Goal: Task Accomplishment & Management: Use online tool/utility

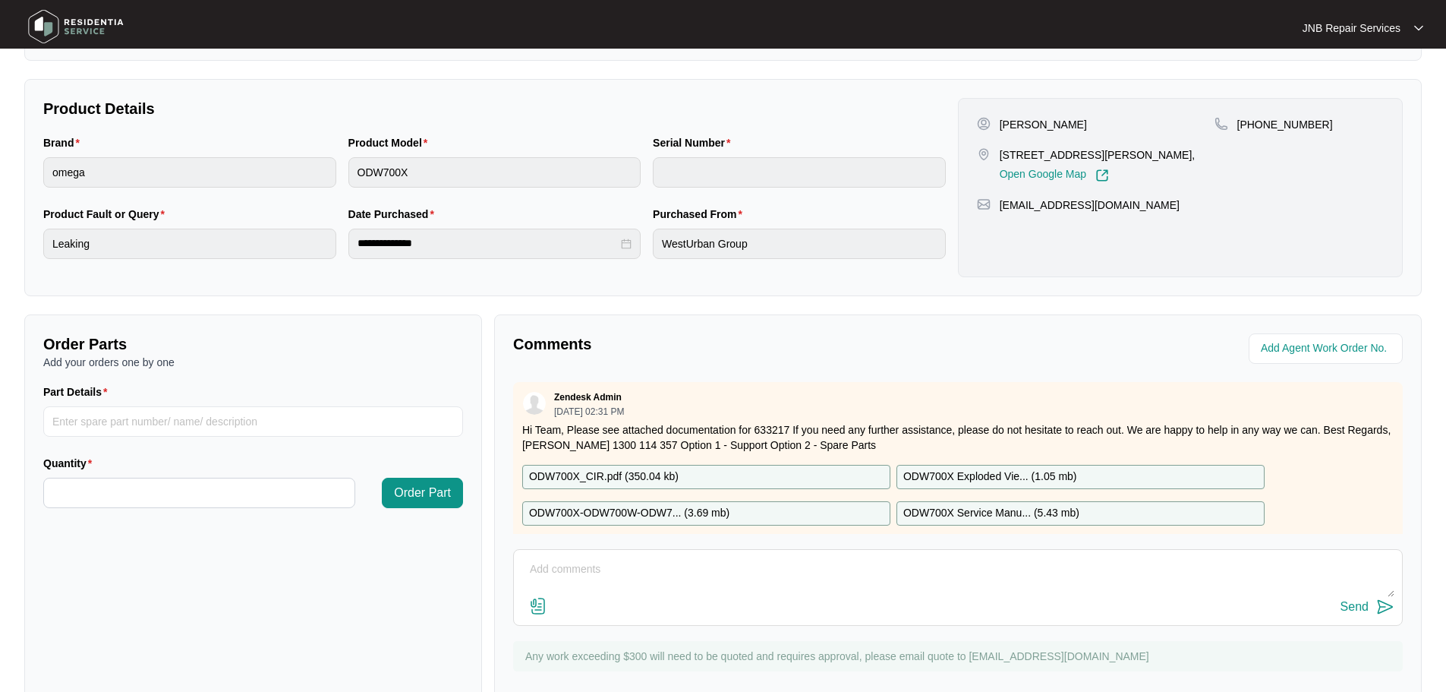
scroll to position [316, 0]
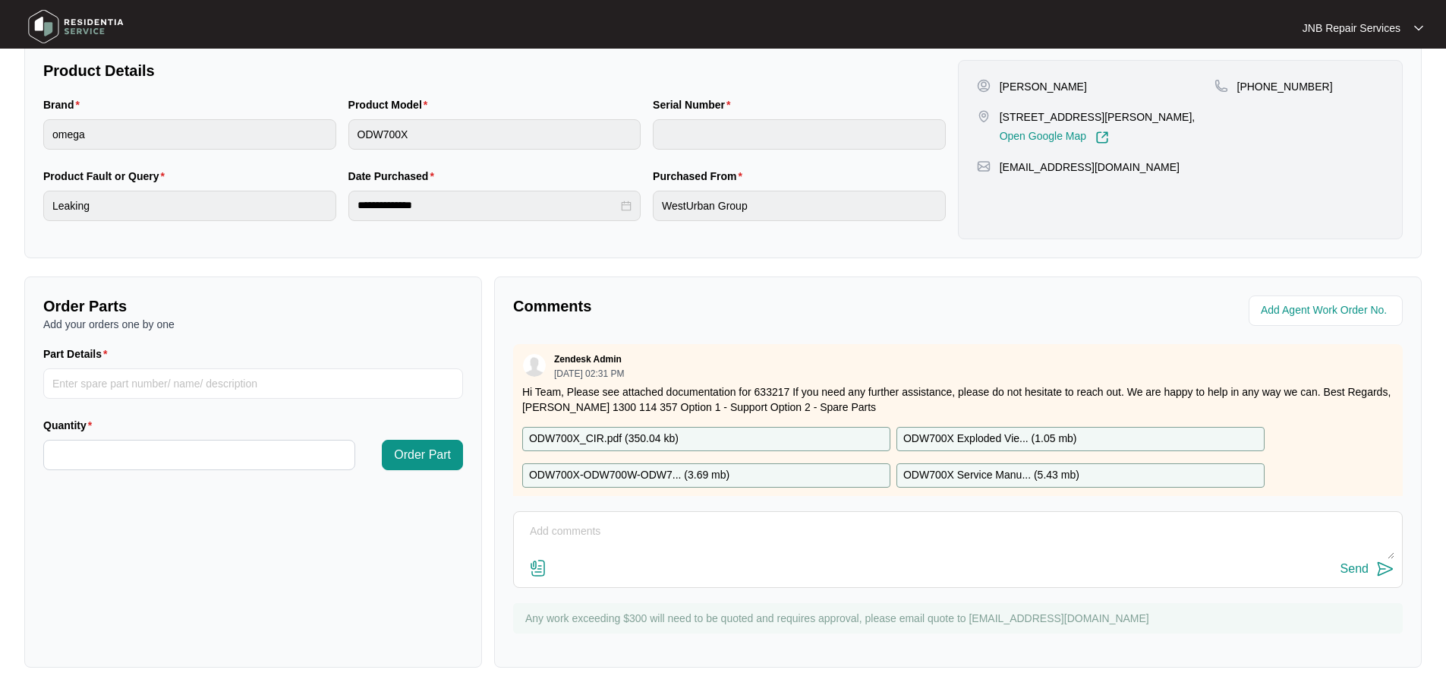
click at [667, 539] on textarea at bounding box center [958, 538] width 873 height 39
paste textarea "1/9 [PERSON_NAME] complain dw leaking and damaged floor checked found the water…"
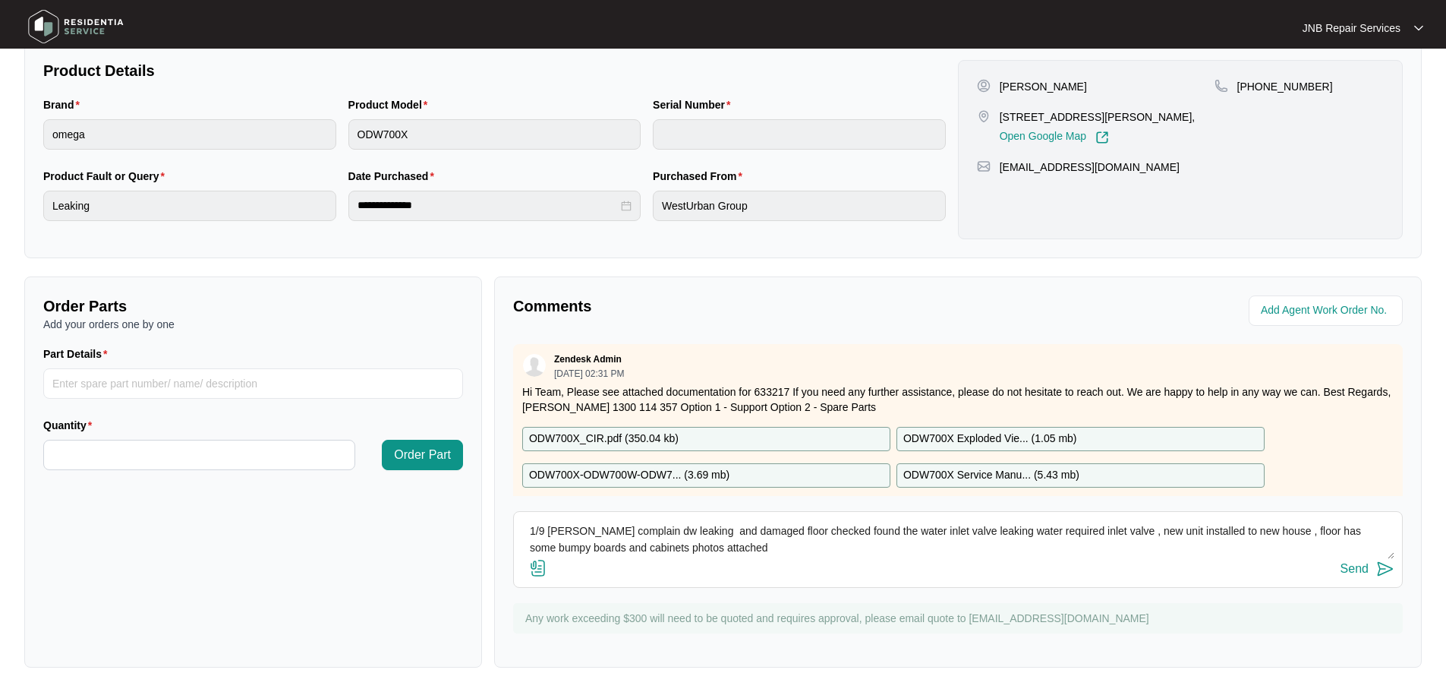
type textarea "1/9 [PERSON_NAME] complain dw leaking and damaged floor checked found the water…"
click at [538, 572] on img at bounding box center [538, 568] width 18 height 18
click at [0, 0] on input "file" at bounding box center [0, 0] width 0 height 0
click at [1360, 565] on div "Send" at bounding box center [1355, 569] width 28 height 14
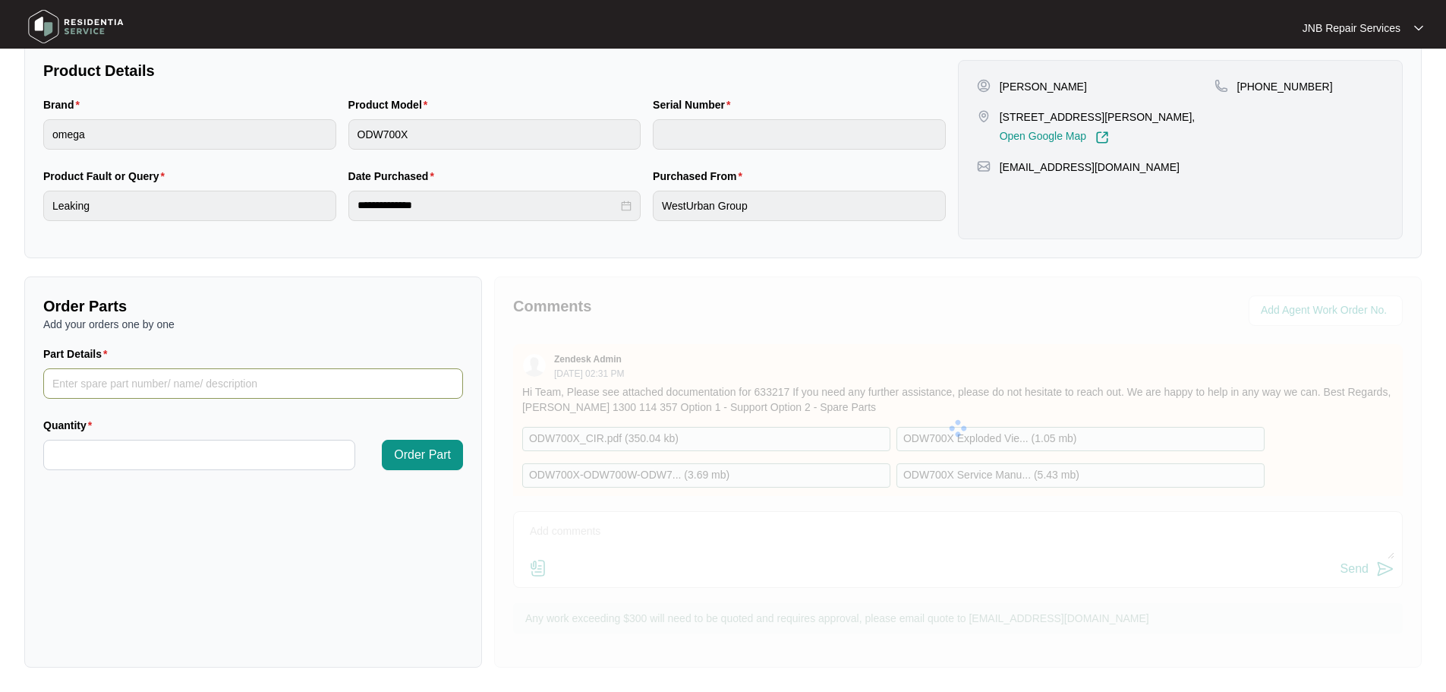
click at [153, 380] on input "Part Details" at bounding box center [253, 383] width 420 height 30
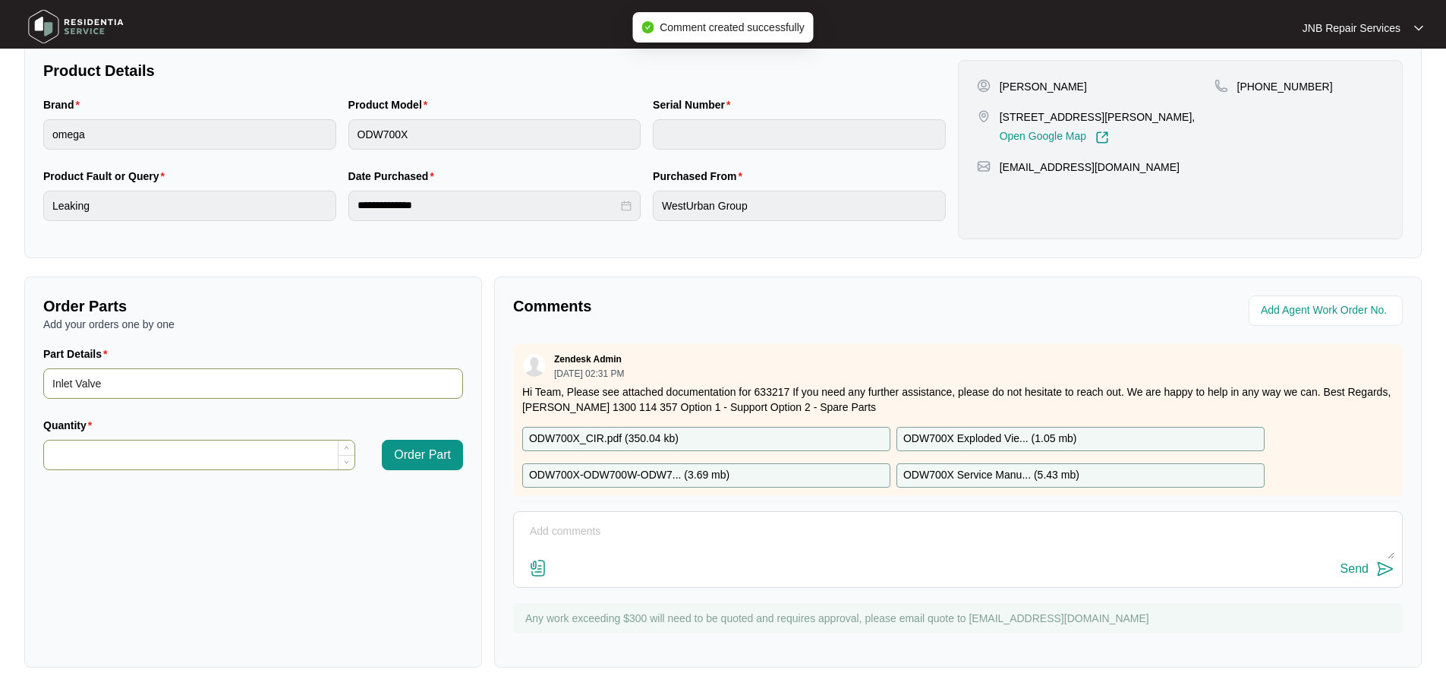
type input "Inlet Valve"
click at [164, 453] on input "Quantity" at bounding box center [199, 454] width 310 height 29
type input "*"
click at [462, 461] on button "Order Part" at bounding box center [422, 455] width 81 height 30
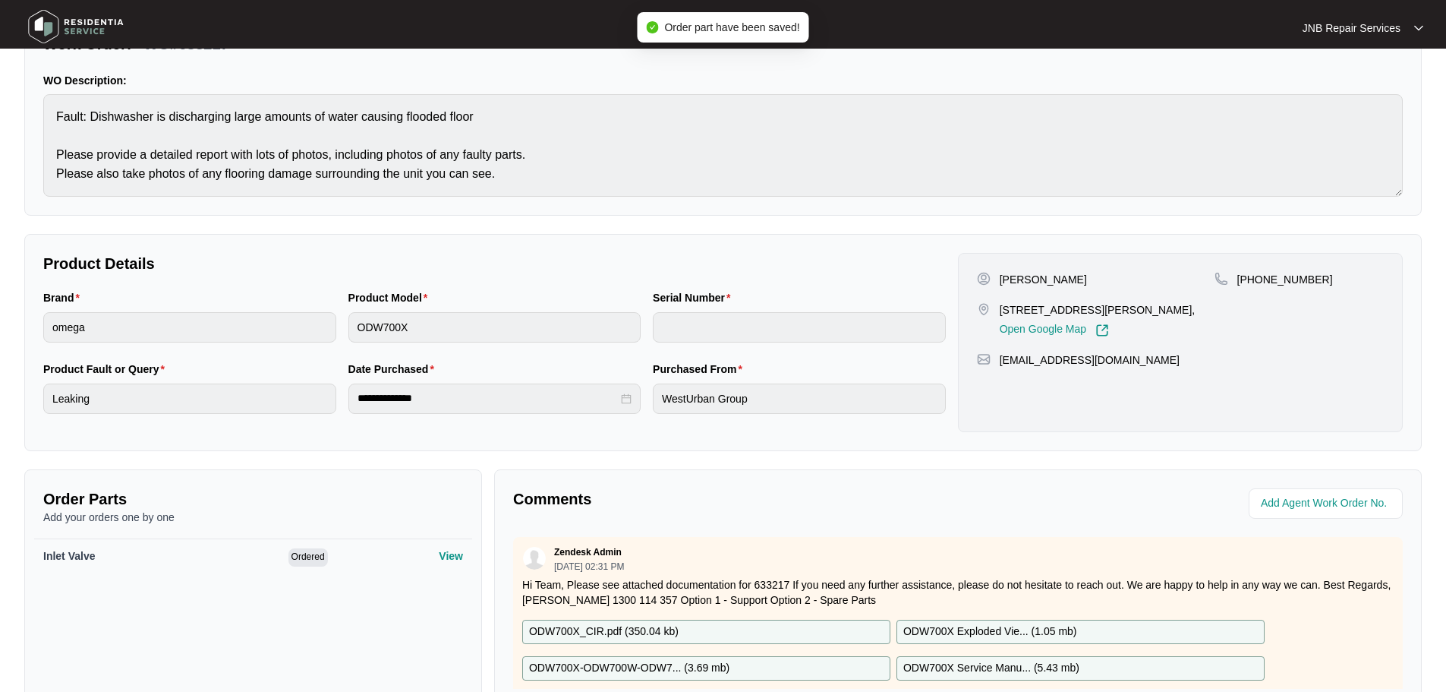
scroll to position [0, 0]
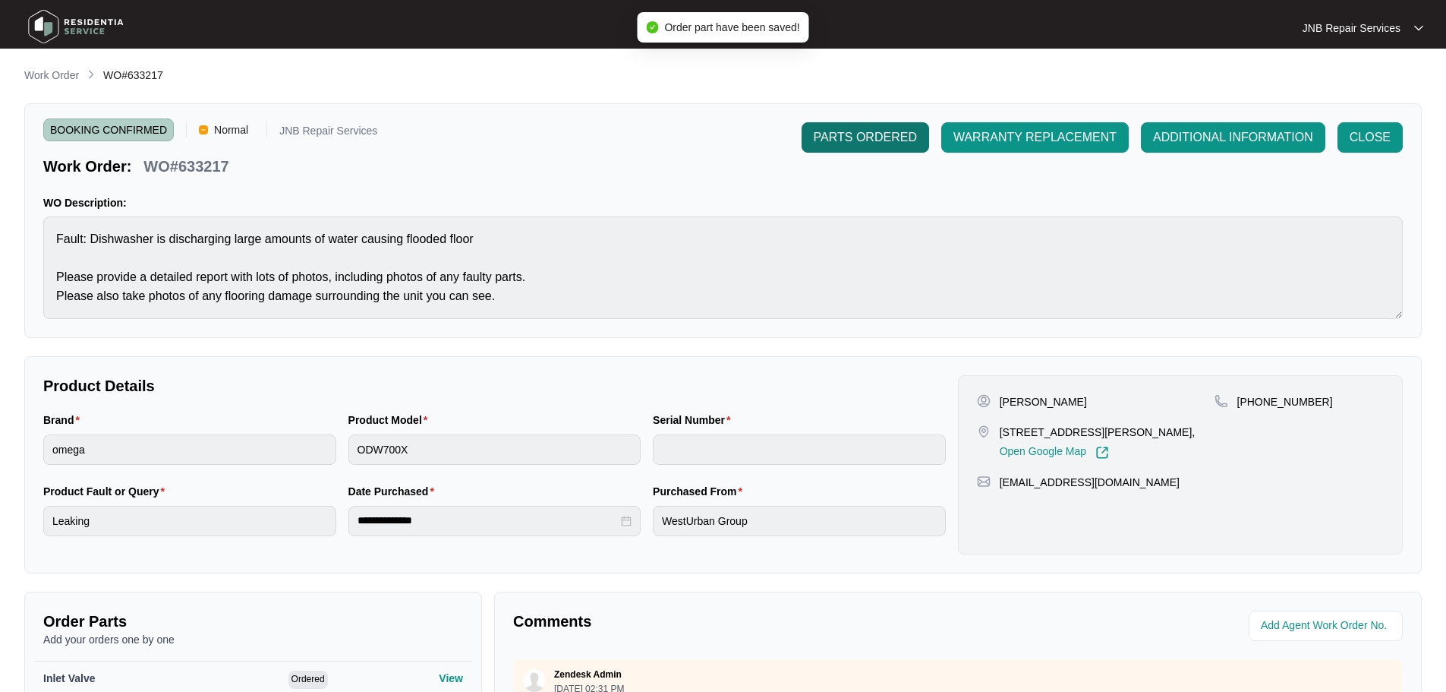
click at [908, 136] on span "PARTS ORDERED" at bounding box center [865, 137] width 103 height 18
